Goal: Find specific page/section: Find specific page/section

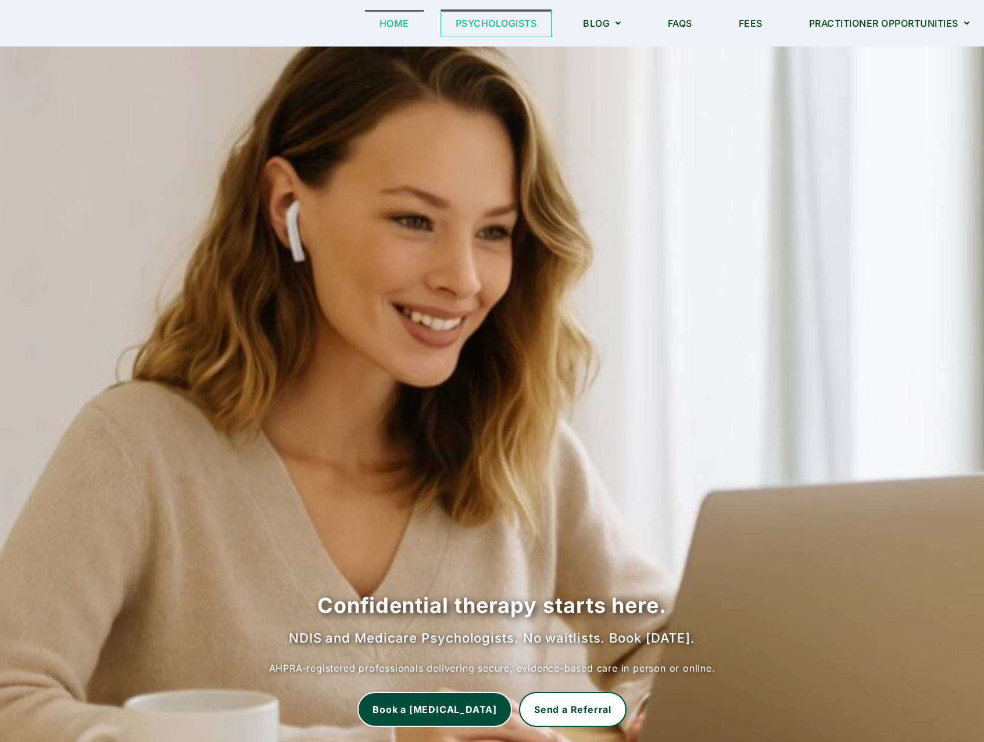
click at [508, 28] on link "Psychologists" at bounding box center [496, 23] width 110 height 27
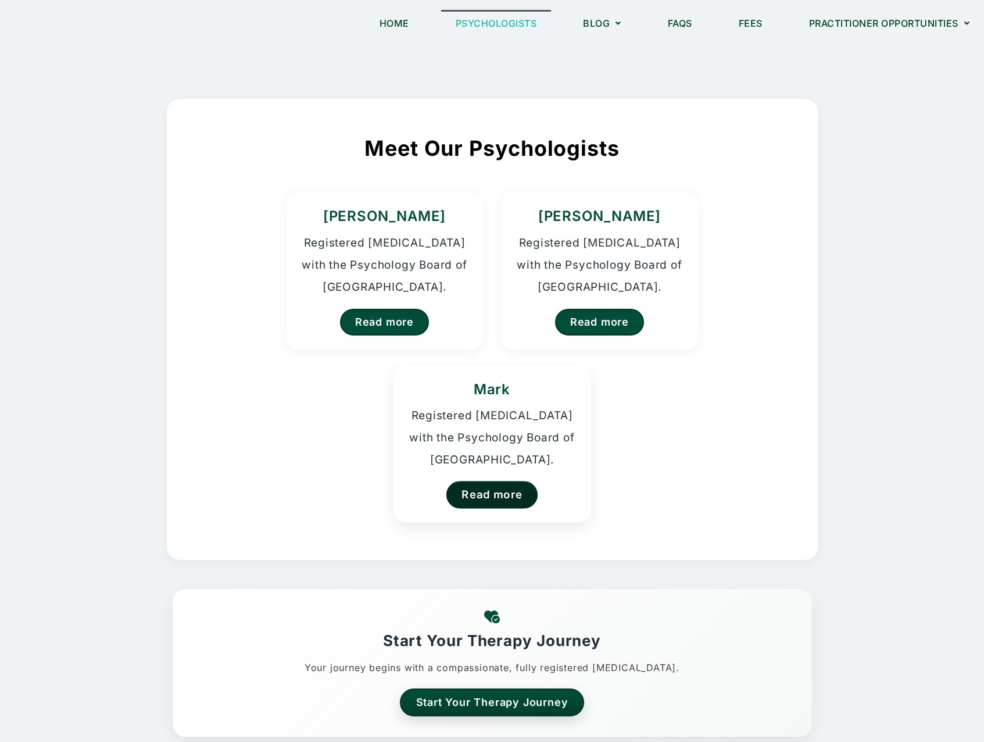
click at [513, 493] on link "Read more" at bounding box center [492, 494] width 92 height 27
